Goal: Check status: Check status

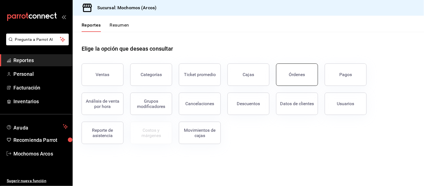
click at [299, 75] on div "Órdenes" at bounding box center [297, 74] width 16 height 5
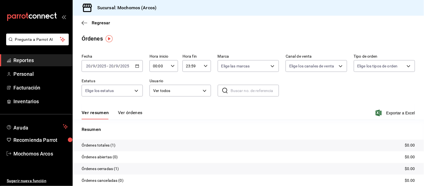
click at [136, 65] on icon "button" at bounding box center [137, 66] width 4 height 4
click at [135, 66] on icon "button" at bounding box center [137, 66] width 4 height 4
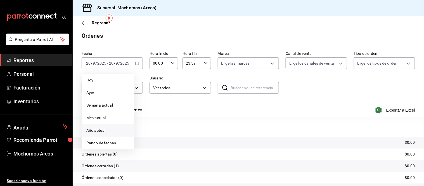
scroll to position [2, 0]
click at [109, 142] on span "Rango de fechas" at bounding box center [107, 144] width 43 height 6
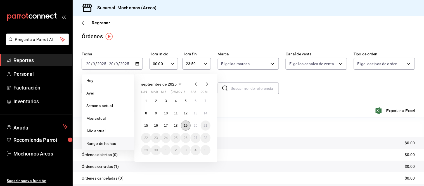
click at [185, 124] on abbr "19" at bounding box center [186, 125] width 4 height 4
click at [194, 124] on abbr "20" at bounding box center [196, 125] width 4 height 4
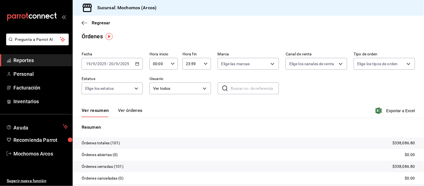
click at [252, 88] on input "text" at bounding box center [254, 88] width 48 height 11
click at [230, 87] on input "text" at bounding box center [254, 88] width 48 height 11
type input "VER"
click at [251, 87] on input "VER" at bounding box center [254, 88] width 48 height 11
click at [202, 88] on body "Pregunta a Parrot AI Reportes Personal Facturación Inventarios Ayuda Recomienda…" at bounding box center [212, 93] width 424 height 186
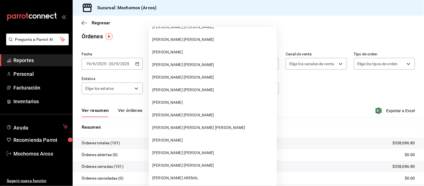
scroll to position [15746, 0]
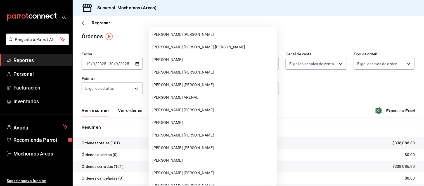
click at [224, 107] on span "[PERSON_NAME] [PERSON_NAME]" at bounding box center [213, 110] width 122 height 6
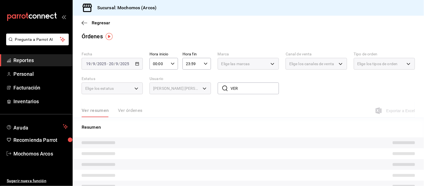
type input "f45ec610-52dd-49a5-89c7-b96957cbf821"
click at [203, 87] on body "Pregunta a Parrot AI Reportes Personal Facturación Inventarios Ayuda Recomienda…" at bounding box center [212, 93] width 424 height 186
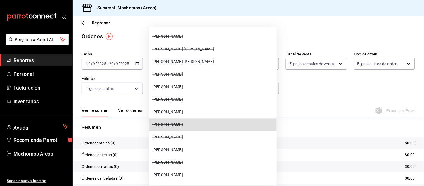
scroll to position [0, 0]
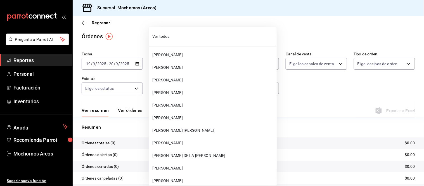
click at [268, 100] on div at bounding box center [212, 93] width 424 height 186
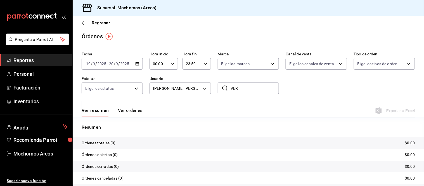
click at [264, 119] on div at bounding box center [212, 93] width 424 height 186
click at [238, 87] on input "VER" at bounding box center [254, 88] width 48 height 11
type input "V"
type input "[PERSON_NAME]"
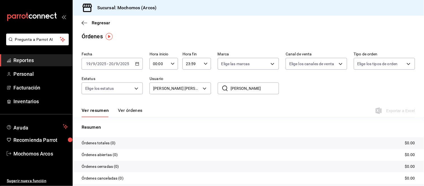
click at [225, 87] on icon at bounding box center [225, 88] width 7 height 7
click at [203, 88] on body "Pregunta a Parrot AI Reportes Personal Facturación Inventarios Ayuda Recomienda…" at bounding box center [212, 93] width 424 height 186
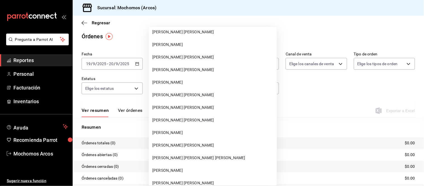
scroll to position [15636, 0]
click at [182, 116] on span "[PERSON_NAME] [PERSON_NAME]" at bounding box center [213, 119] width 122 height 6
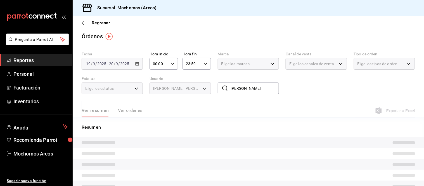
type input "a5f84b82-3b73-4e5e-bb9d-077b301727e8"
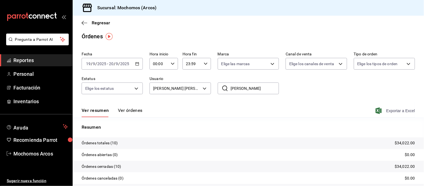
click at [375, 109] on icon "button" at bounding box center [378, 110] width 6 height 7
click at [84, 20] on icon "button" at bounding box center [85, 22] width 6 height 5
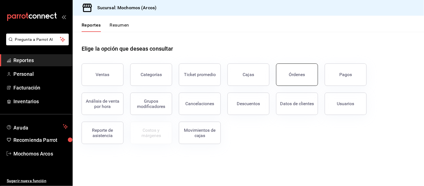
click at [301, 72] on div "Órdenes" at bounding box center [297, 74] width 16 height 5
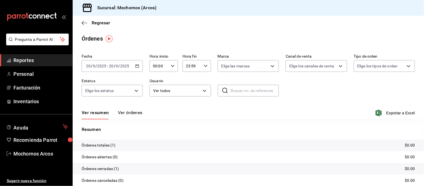
click at [137, 65] on icon "button" at bounding box center [137, 66] width 4 height 4
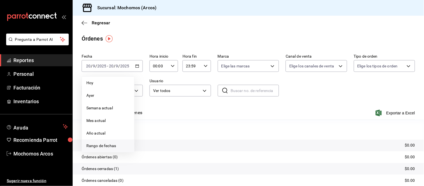
click at [107, 144] on span "Rango de fechas" at bounding box center [107, 146] width 43 height 6
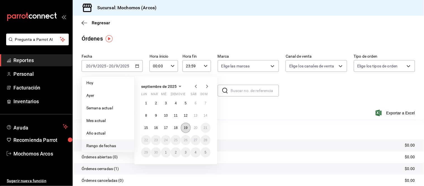
click at [185, 127] on abbr "19" at bounding box center [186, 128] width 4 height 4
click at [196, 127] on abbr "20" at bounding box center [196, 128] width 4 height 4
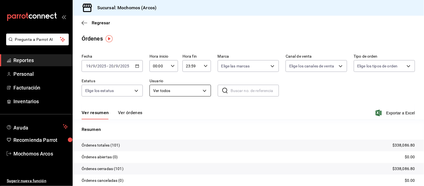
click at [203, 90] on body "Pregunta a Parrot AI Reportes Personal Facturación Inventarios Ayuda Recomienda…" at bounding box center [212, 93] width 424 height 186
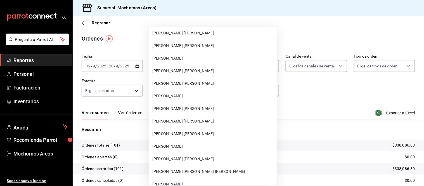
scroll to position [15622, 0]
click at [173, 130] on span "[PERSON_NAME] [PERSON_NAME]" at bounding box center [213, 133] width 122 height 6
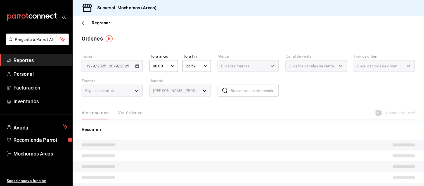
type input "a5f84b82-3b73-4e5e-bb9d-077b301727e8"
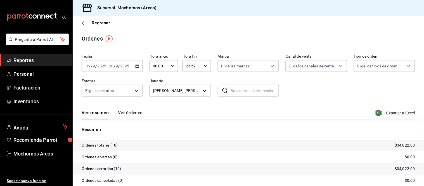
click at [171, 65] on icon "button" at bounding box center [173, 66] width 4 height 4
click at [155, 95] on span "05" at bounding box center [155, 97] width 5 height 4
type input "05:00"
click at [203, 65] on div at bounding box center [212, 93] width 424 height 186
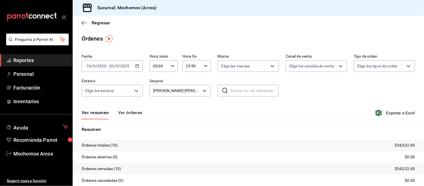
click at [204, 66] on \(Stroke\) "button" at bounding box center [205, 66] width 3 height 2
click at [186, 101] on span "04" at bounding box center [187, 103] width 5 height 4
type input "04:59"
click at [374, 113] on div at bounding box center [212, 93] width 424 height 186
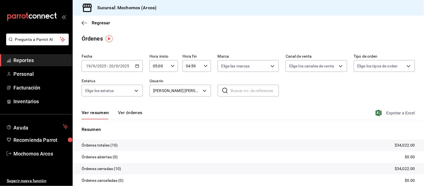
click at [375, 111] on icon "button" at bounding box center [378, 112] width 6 height 7
click at [204, 88] on body "Pregunta a Parrot AI Reportes Personal Facturación Inventarios Ayuda Recomienda…" at bounding box center [212, 93] width 424 height 186
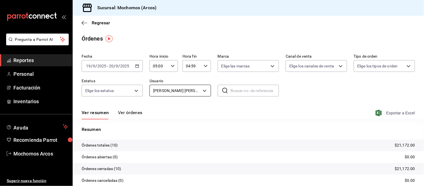
click at [204, 89] on body "Pregunta a Parrot AI Reportes Personal Facturación Inventarios Ayuda Recomienda…" at bounding box center [212, 93] width 424 height 186
click at [203, 90] on body "Pregunta a Parrot AI Reportes Personal Facturación Inventarios Ayuda Recomienda…" at bounding box center [212, 93] width 424 height 186
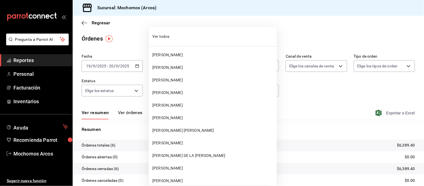
scroll to position [15580, 0]
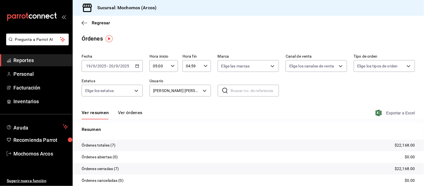
click at [375, 111] on icon "button" at bounding box center [378, 112] width 6 height 7
click at [202, 90] on body "Pregunta a Parrot AI Reportes Personal Facturación Inventarios Ayuda Recomienda…" at bounding box center [212, 93] width 424 height 186
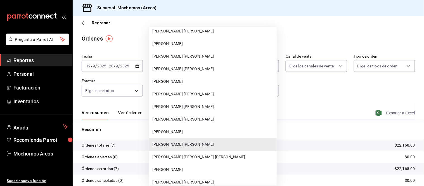
scroll to position [15629, 0]
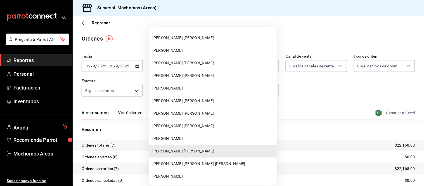
click at [190, 85] on span "[PERSON_NAME]" at bounding box center [213, 88] width 122 height 6
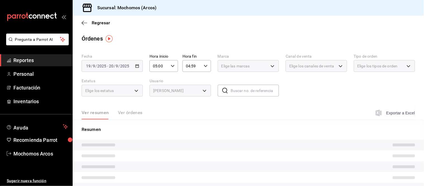
type input "d2645dcb-2209-4d0b-8b7f-586eaa139128"
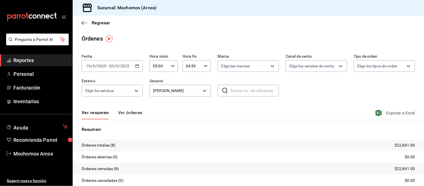
click at [375, 111] on icon "button" at bounding box center [378, 112] width 6 height 7
